Goal: Task Accomplishment & Management: Use online tool/utility

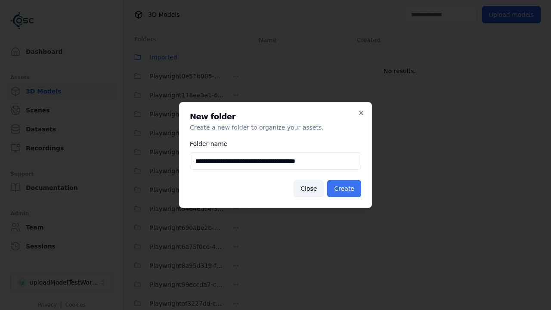
type input "**********"
click at [345, 189] on button "Create" at bounding box center [344, 188] width 34 height 17
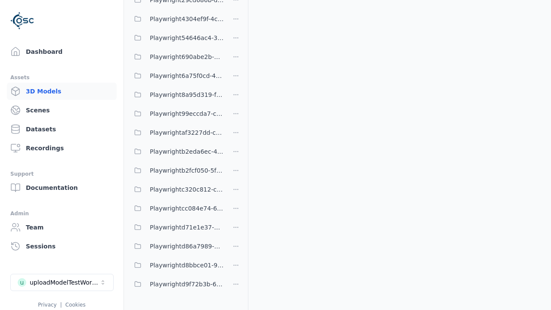
click at [177, 227] on span "Playwrightd71e1e37-d31c-4572-b04d-3c18b6f85a3d" at bounding box center [187, 227] width 74 height 10
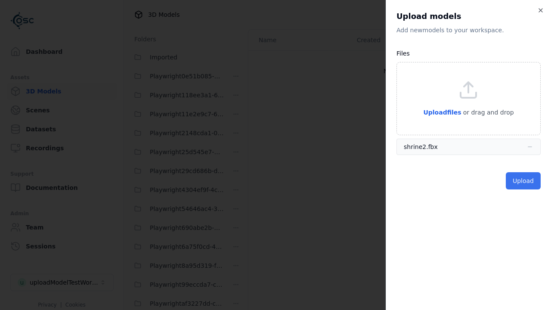
click at [524, 181] on button "Upload" at bounding box center [523, 180] width 35 height 17
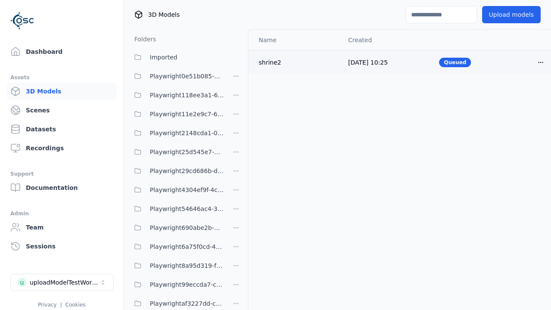
click at [541, 62] on html "Support Dashboard Assets 3D Models Scenes Datasets Recordings Support Documenta…" at bounding box center [275, 155] width 551 height 310
click at [522, 96] on div "Delete" at bounding box center [522, 96] width 51 height 14
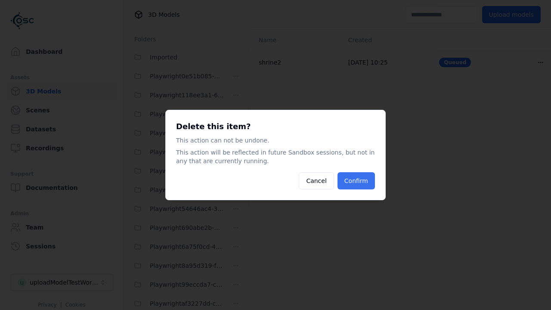
click at [357, 181] on button "Confirm" at bounding box center [356, 180] width 37 height 17
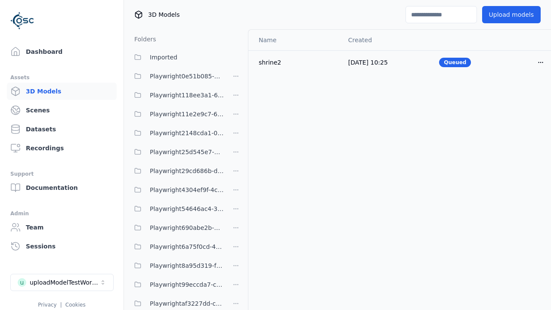
click at [236, 177] on html "Support Dashboard Assets 3D Models Scenes Datasets Recordings Support Documenta…" at bounding box center [275, 155] width 551 height 310
